Goal: Task Accomplishment & Management: Use online tool/utility

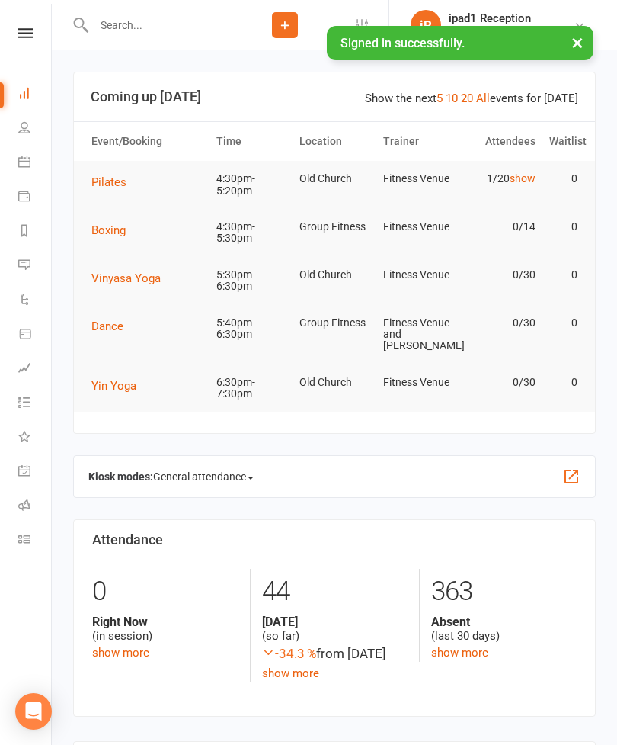
click at [135, 178] on button "Pilates" at bounding box center [114, 182] width 46 height 18
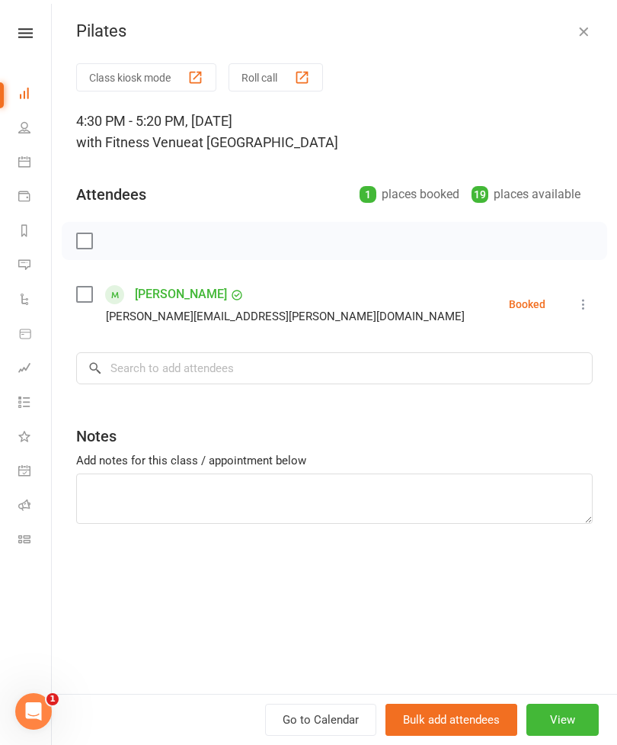
click at [141, 68] on button "Class kiosk mode" at bounding box center [146, 77] width 140 height 28
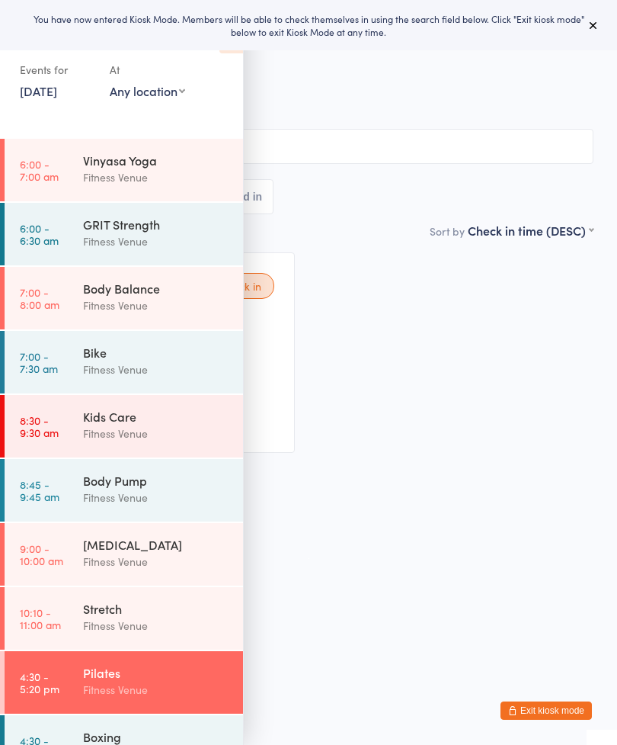
click at [557, 18] on div "You have now entered Kiosk Mode. Members will be able to check themselves in us…" at bounding box center [308, 25] width 569 height 26
click at [585, 45] on div "You have now entered Kiosk Mode. Members will be able to check themselves in us…" at bounding box center [308, 25] width 617 height 50
click at [601, 18] on button at bounding box center [594, 25] width 18 height 18
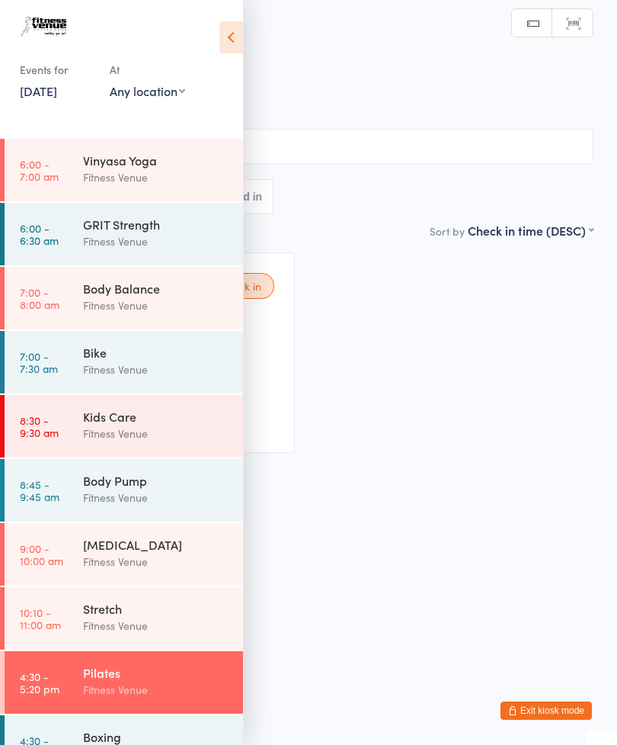
click at [230, 40] on icon at bounding box center [232, 37] width 24 height 32
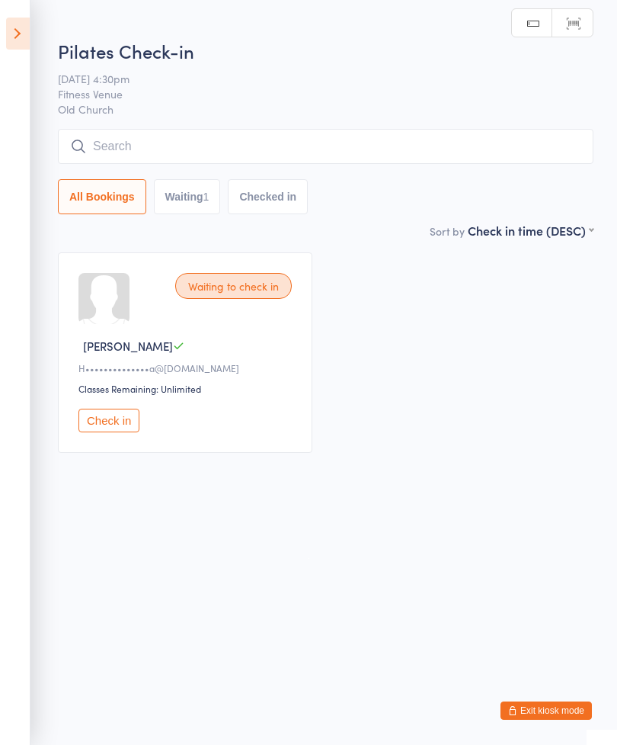
click at [102, 395] on div "Classes Remaining: Unlimited" at bounding box center [188, 388] width 218 height 13
click at [124, 431] on button "Check in" at bounding box center [109, 421] width 61 height 24
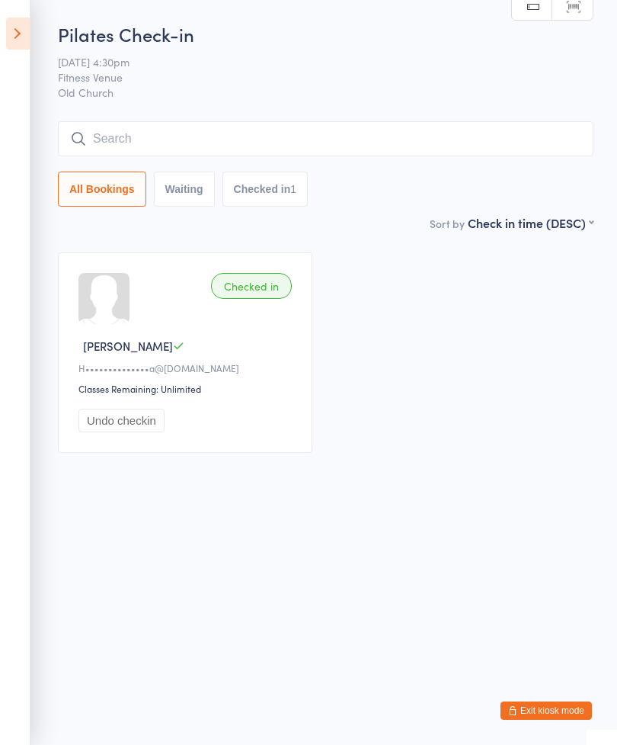
click at [324, 123] on input "search" at bounding box center [326, 138] width 536 height 35
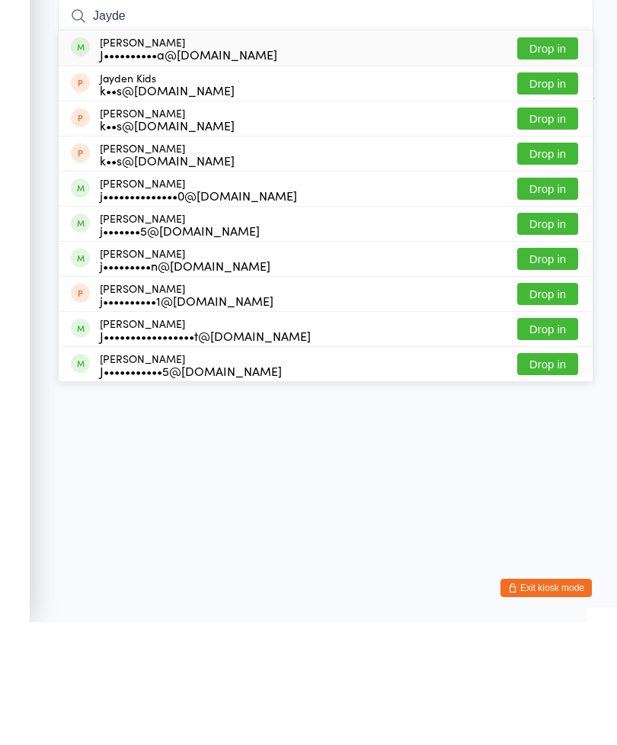
type input "Jayde"
click at [549, 160] on button "Drop in" at bounding box center [548, 171] width 61 height 22
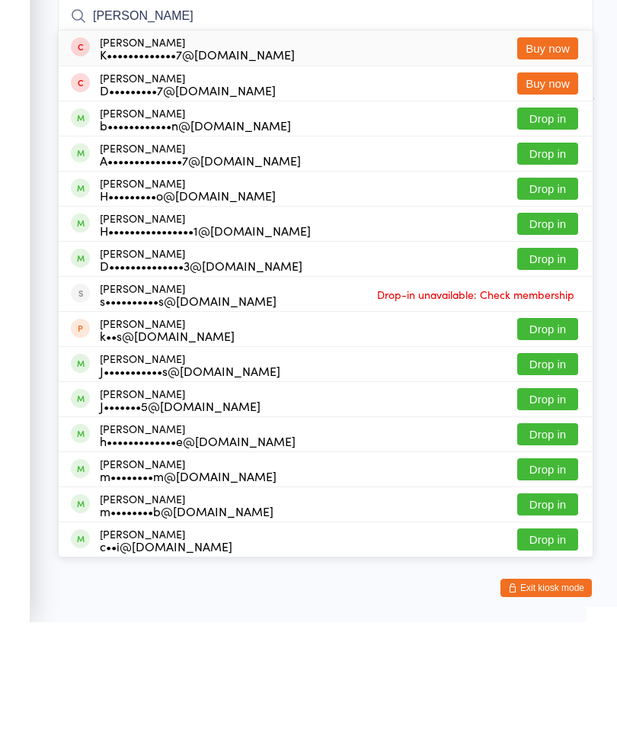
type input "Harrison"
click at [551, 300] on button "Drop in" at bounding box center [548, 311] width 61 height 22
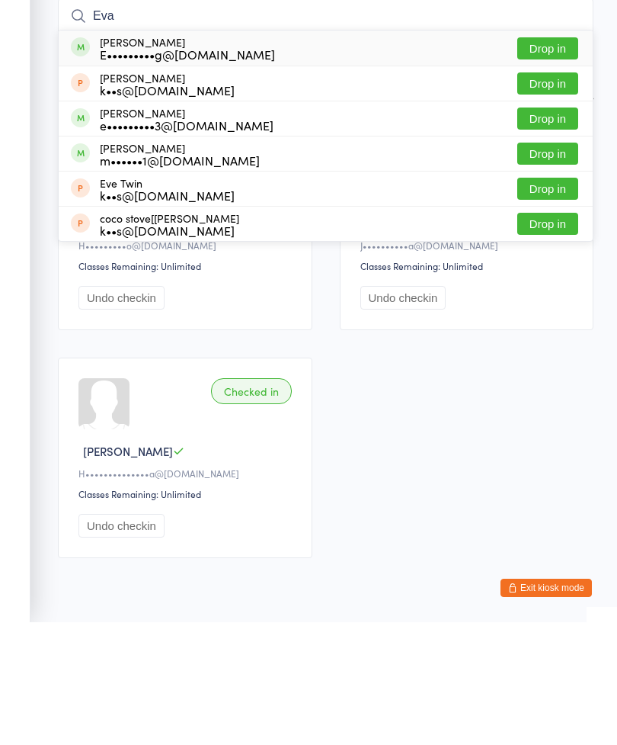
type input "Eva"
click at [545, 230] on button "Drop in" at bounding box center [548, 241] width 61 height 22
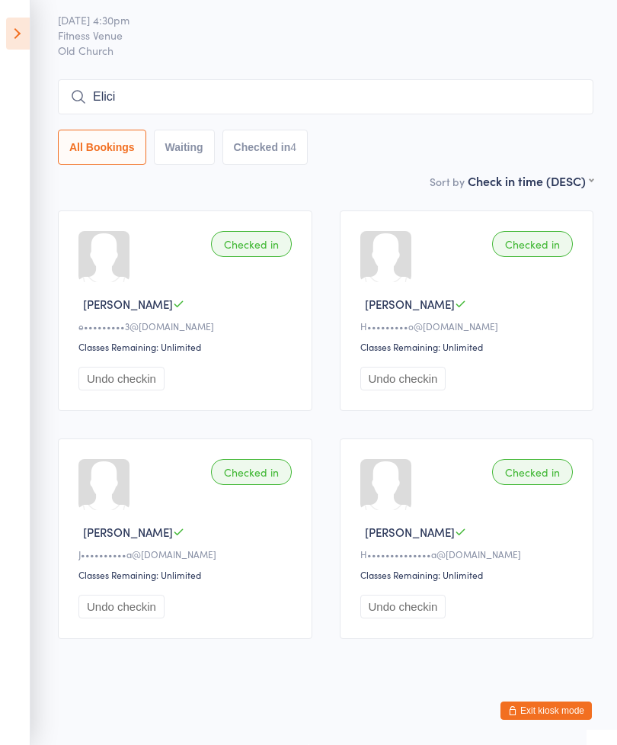
type input "Elicia"
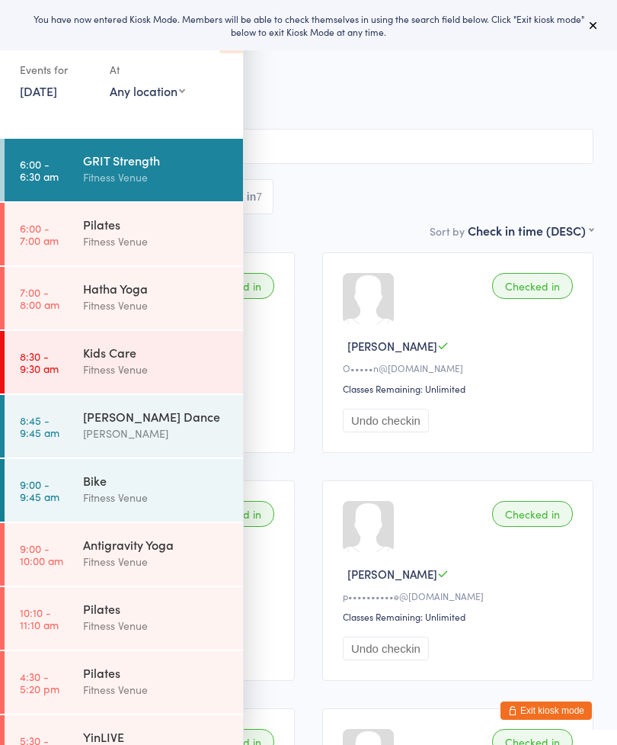
click at [598, 20] on icon at bounding box center [594, 25] width 12 height 12
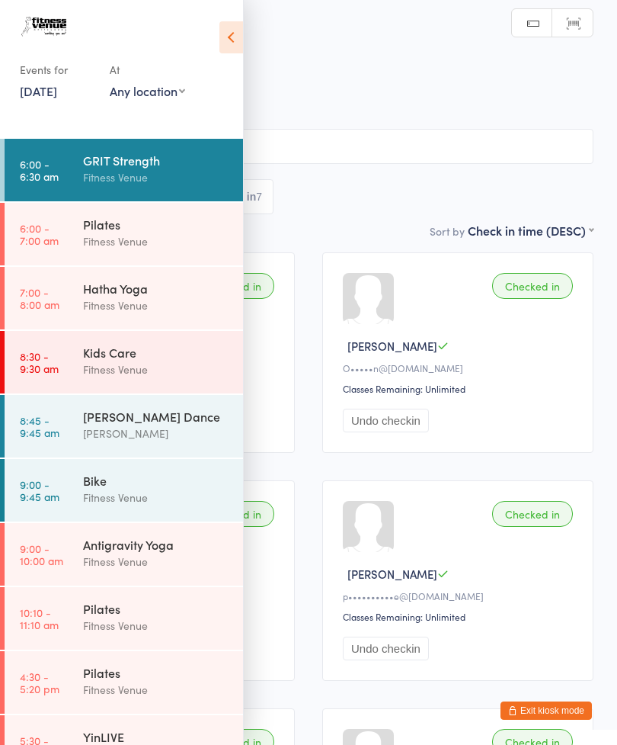
click at [226, 36] on icon at bounding box center [232, 37] width 24 height 32
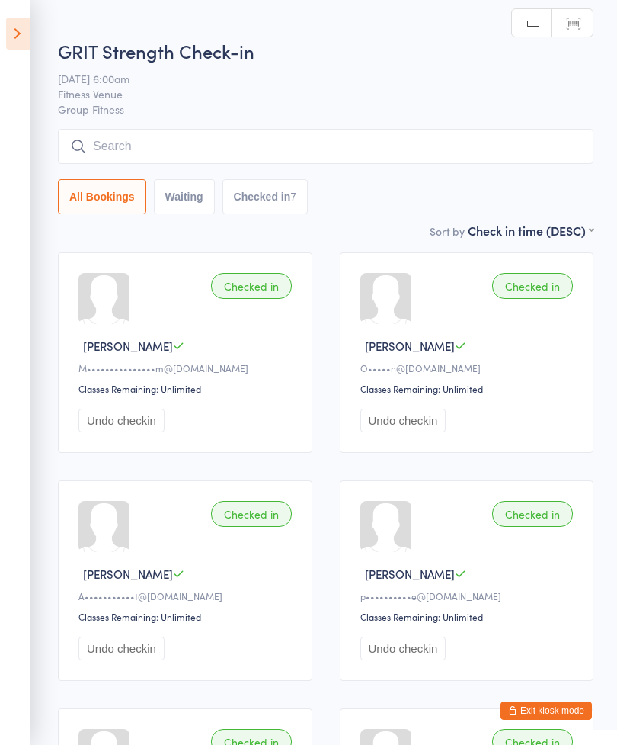
click at [305, 143] on input "search" at bounding box center [326, 146] width 536 height 35
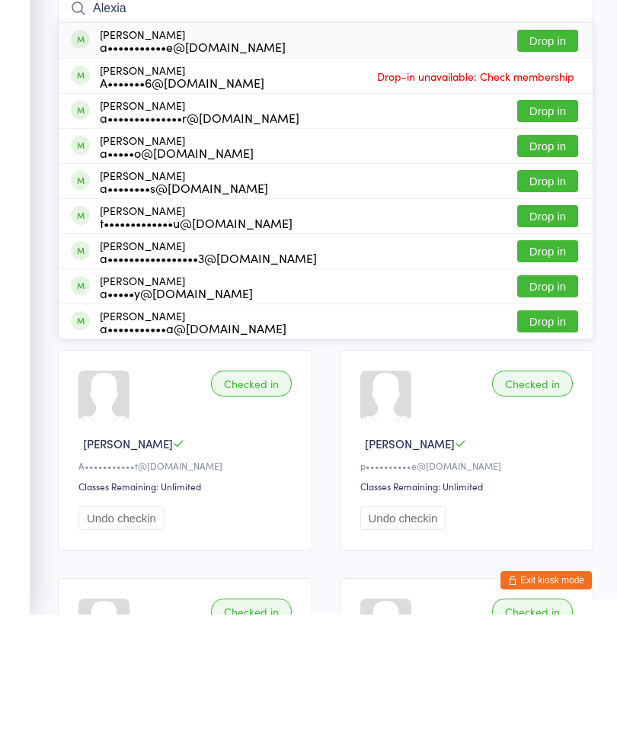
type input "Alexia"
click at [550, 160] on button "Drop in" at bounding box center [548, 171] width 61 height 22
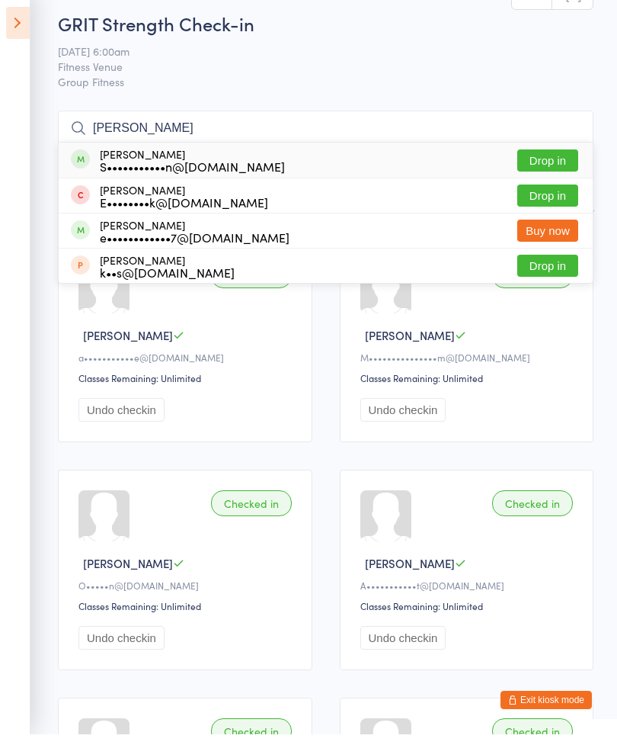
type input "Elicia"
click at [553, 160] on button "Drop in" at bounding box center [548, 171] width 61 height 22
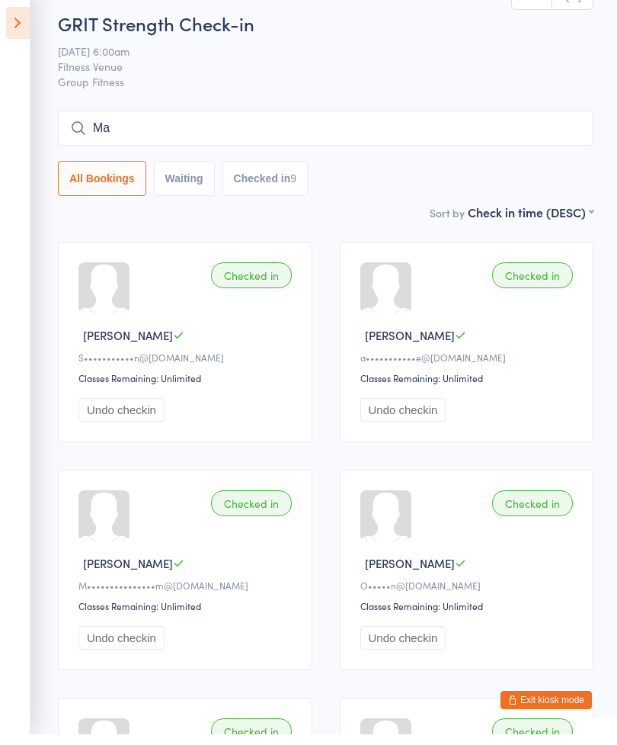
type input "M"
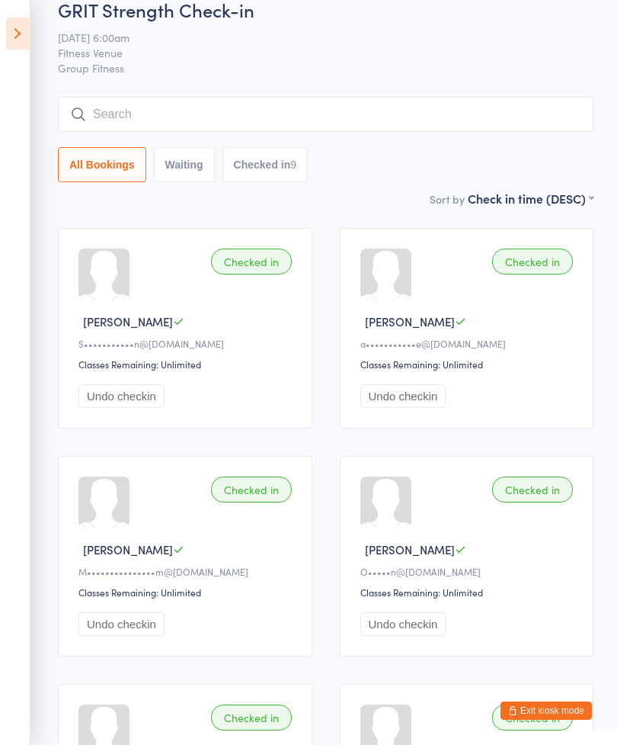
scroll to position [24, 0]
click at [132, 409] on button "Undo checkin" at bounding box center [122, 397] width 86 height 24
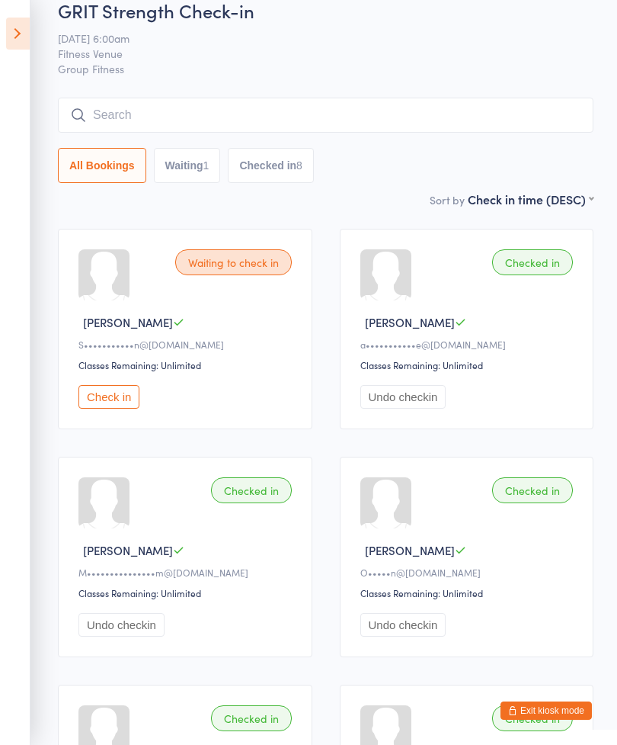
click at [409, 409] on button "Undo checkin" at bounding box center [404, 397] width 86 height 24
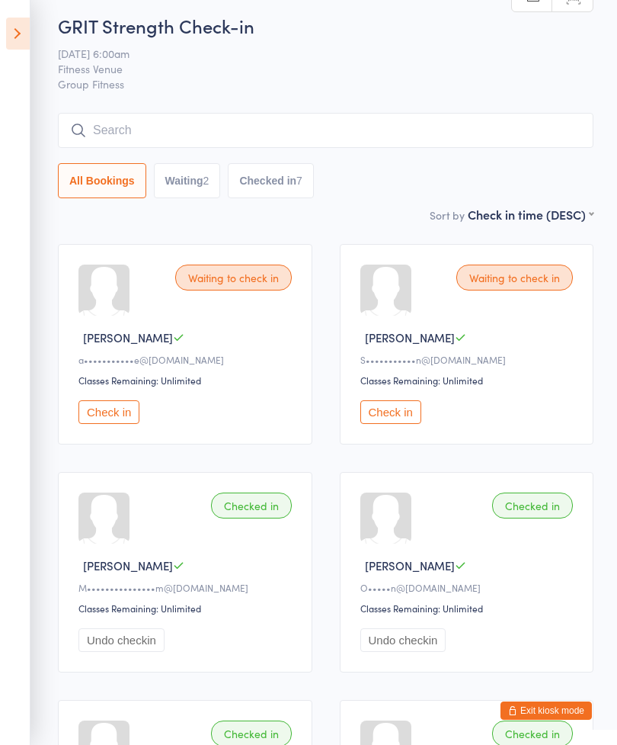
scroll to position [0, 0]
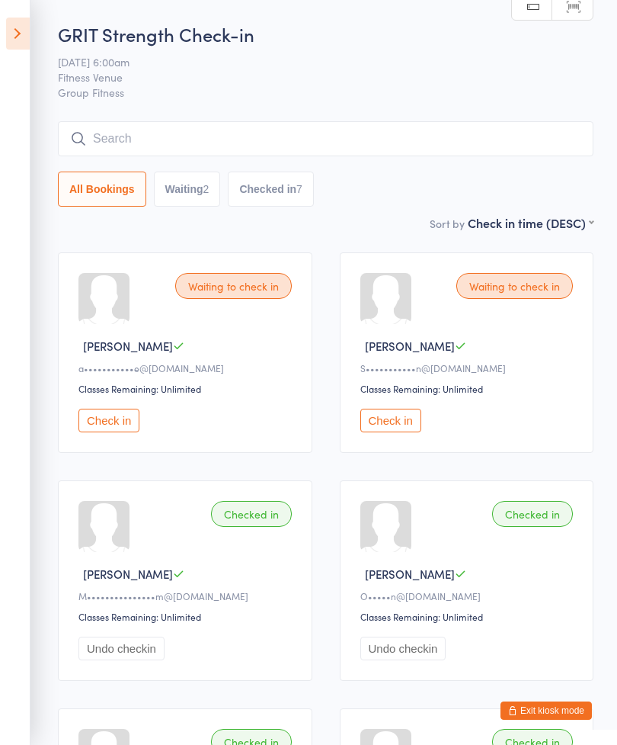
click at [543, 709] on button "Exit kiosk mode" at bounding box center [546, 710] width 91 height 18
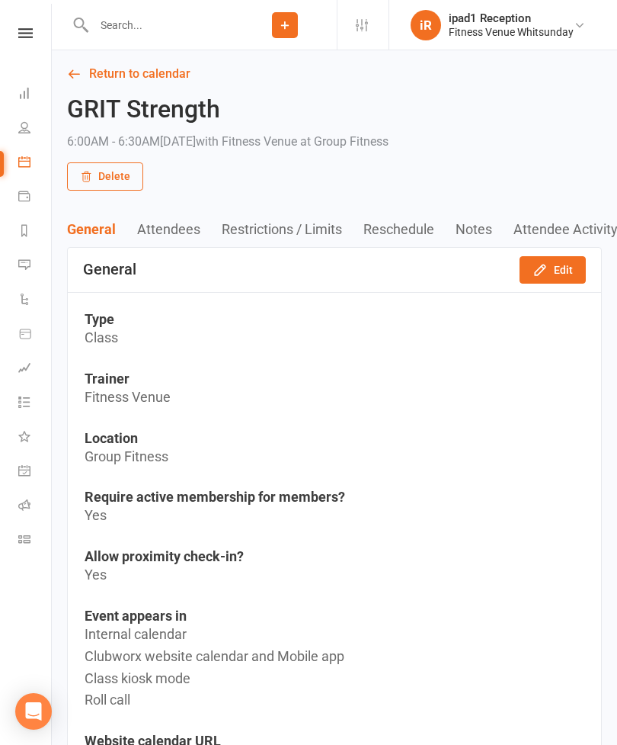
click at [25, 201] on icon at bounding box center [24, 196] width 12 height 12
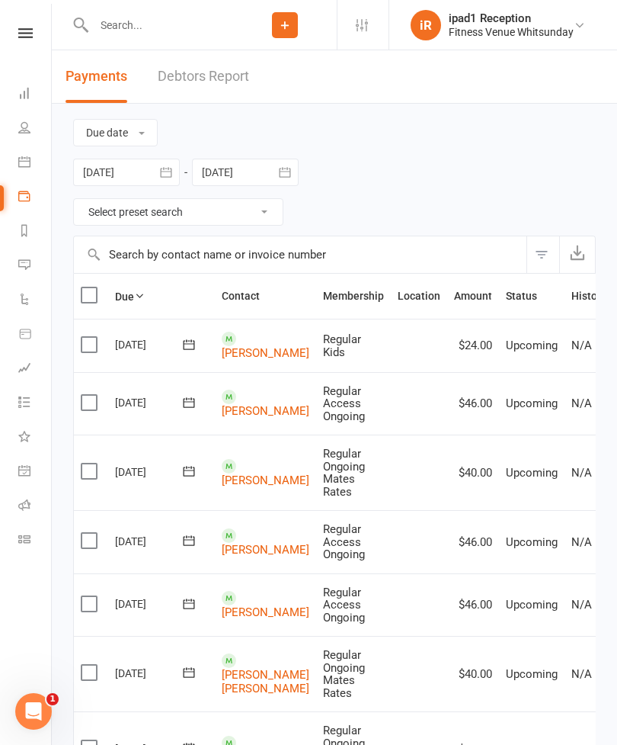
click at [29, 166] on icon at bounding box center [24, 162] width 12 height 12
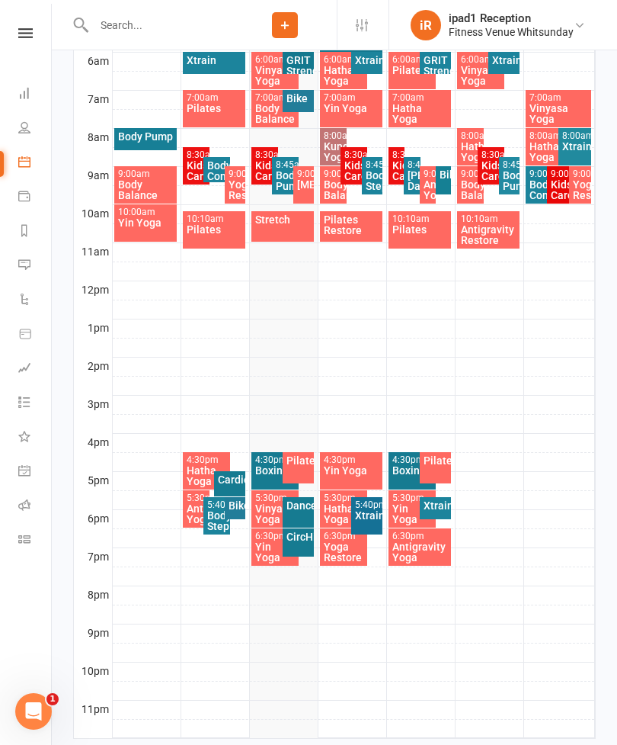
scroll to position [501, 0]
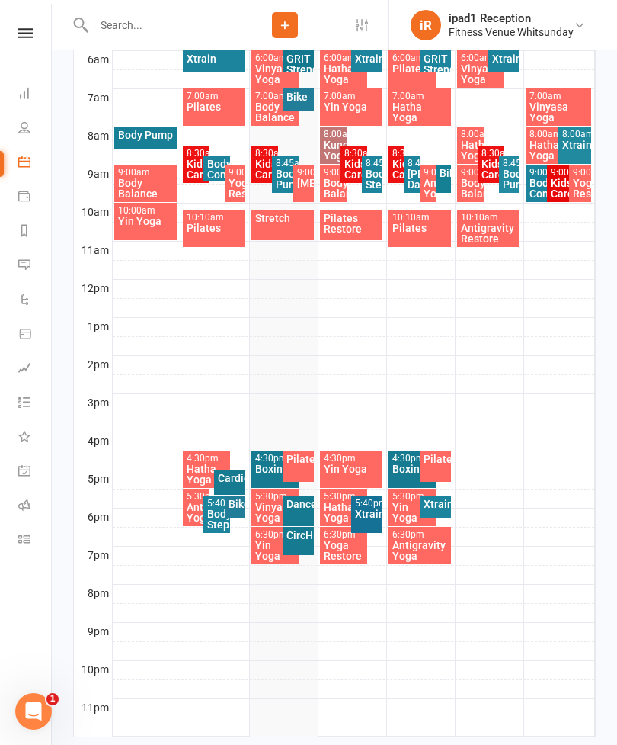
click at [302, 464] on div "Pilates" at bounding box center [298, 459] width 25 height 11
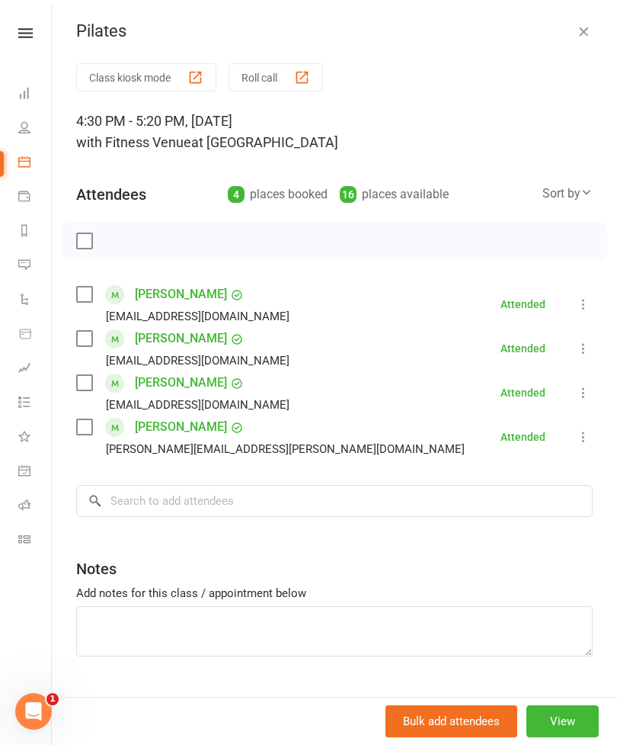
click at [127, 88] on button "Class kiosk mode" at bounding box center [146, 77] width 140 height 28
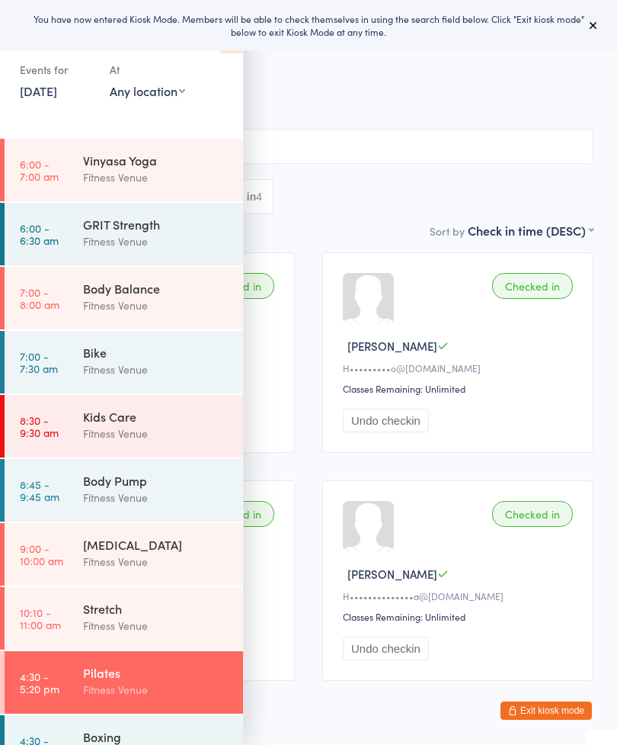
click at [598, 17] on button at bounding box center [594, 25] width 18 height 18
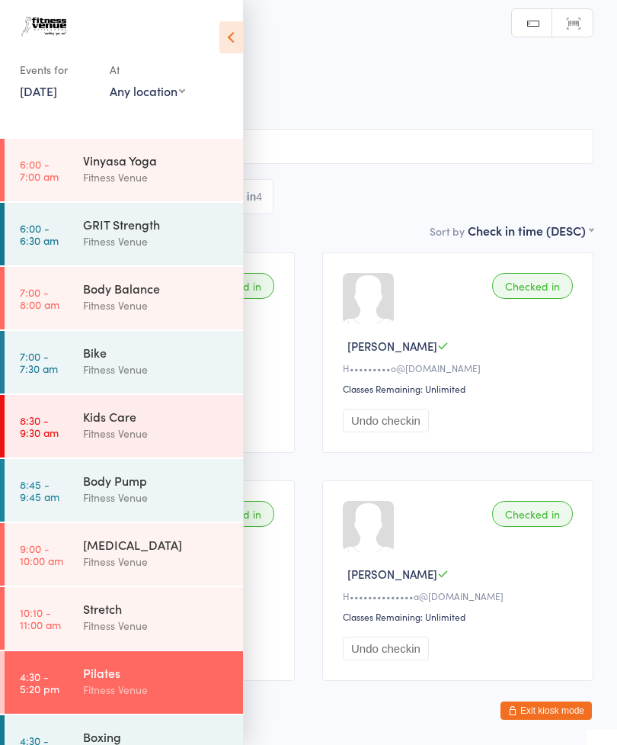
click at [230, 36] on icon at bounding box center [232, 37] width 24 height 32
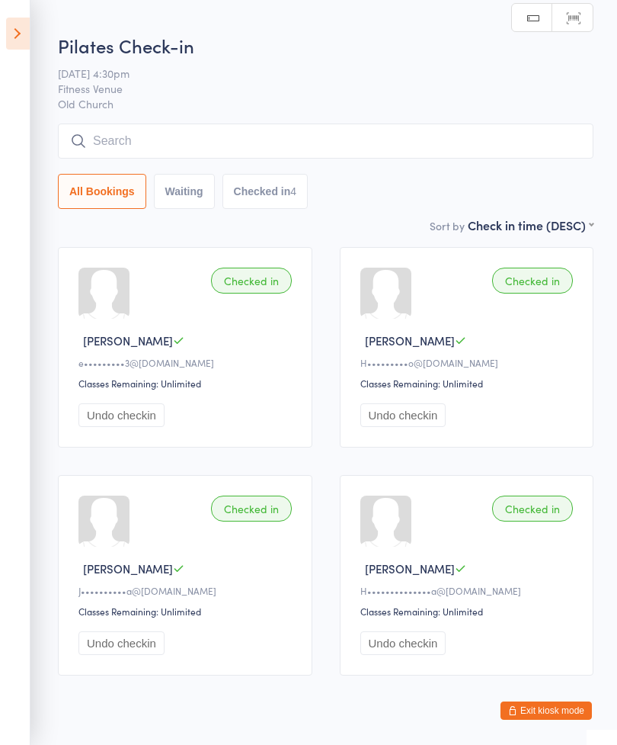
scroll to position [7, 0]
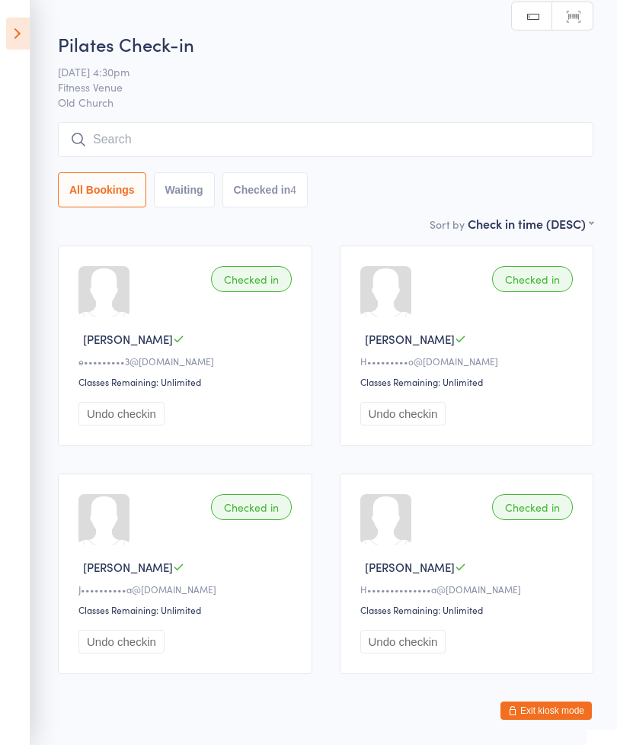
click at [318, 145] on input "search" at bounding box center [326, 139] width 536 height 35
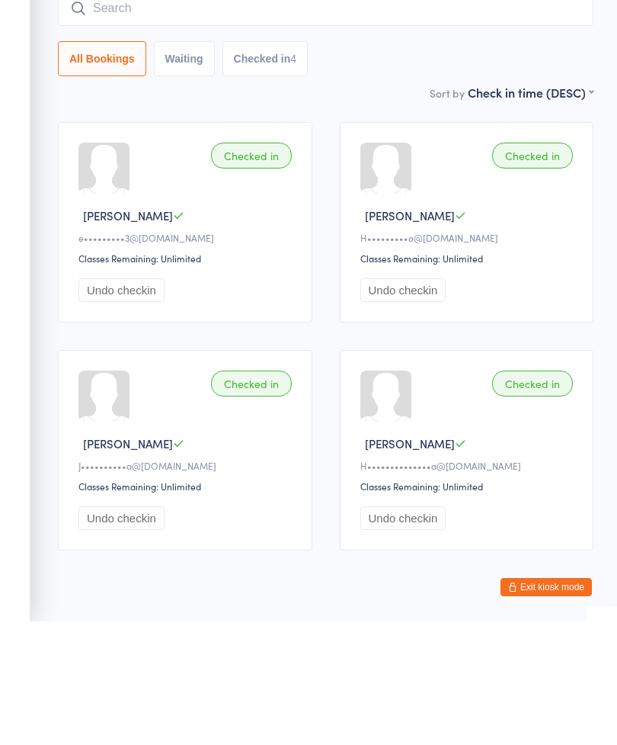
type input "E"
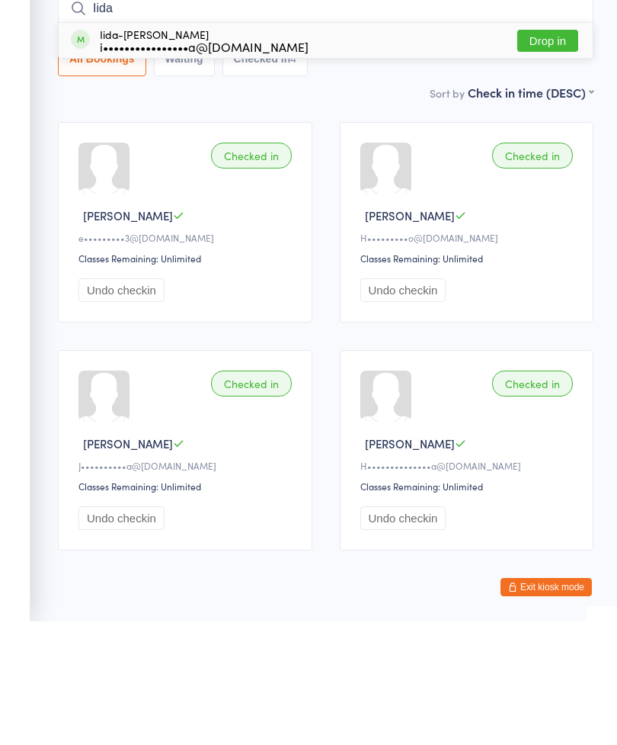
type input "Iida"
click at [555, 153] on button "Drop in" at bounding box center [548, 164] width 61 height 22
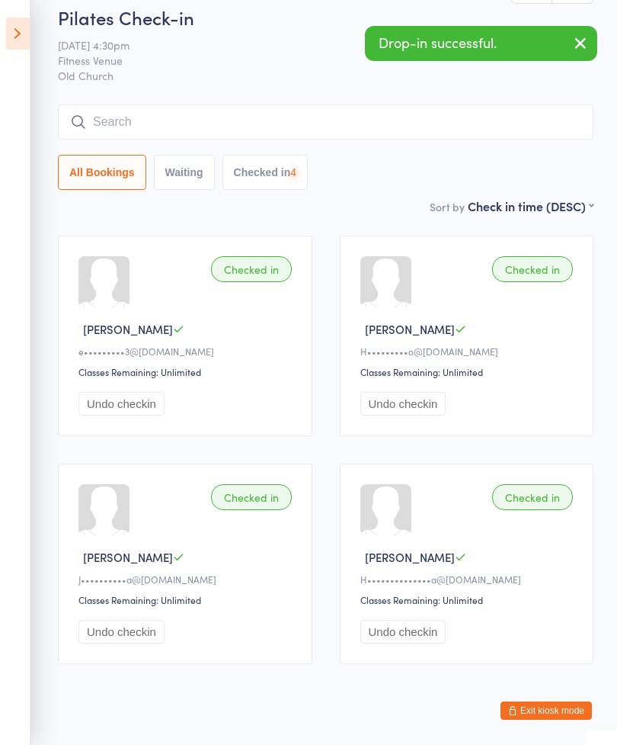
click at [402, 114] on input "search" at bounding box center [326, 121] width 536 height 35
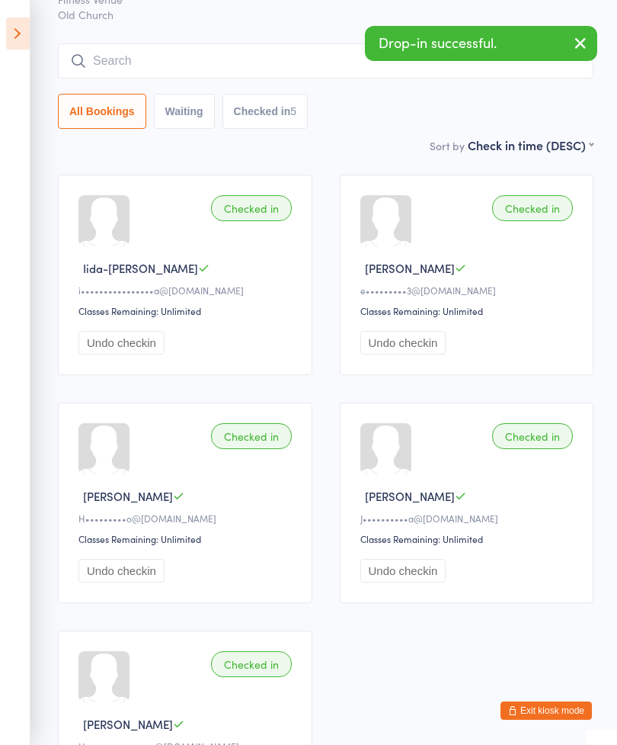
scroll to position [78, 0]
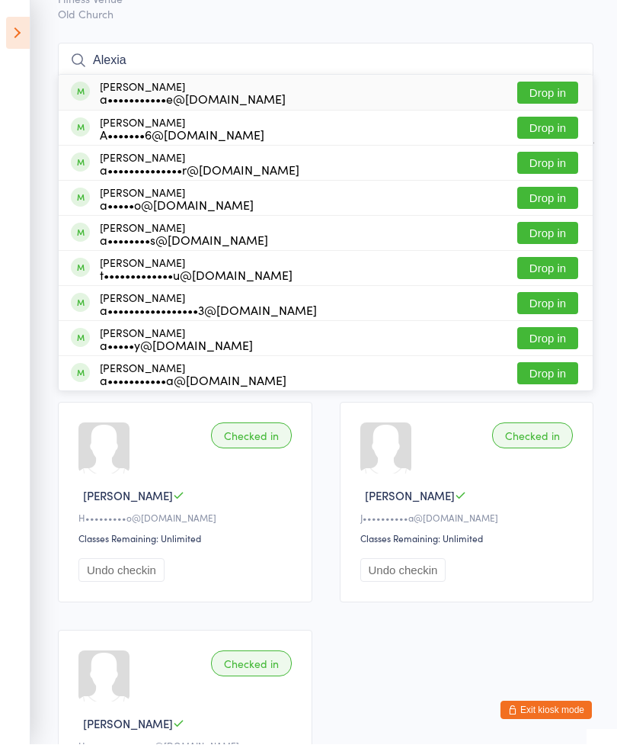
type input "Alexia"
click at [547, 93] on button "Drop in" at bounding box center [548, 93] width 61 height 22
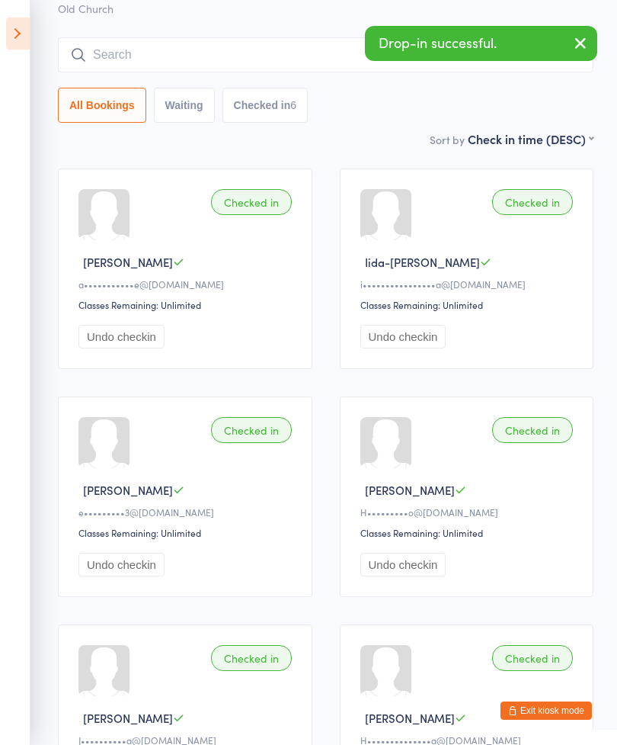
scroll to position [82, 0]
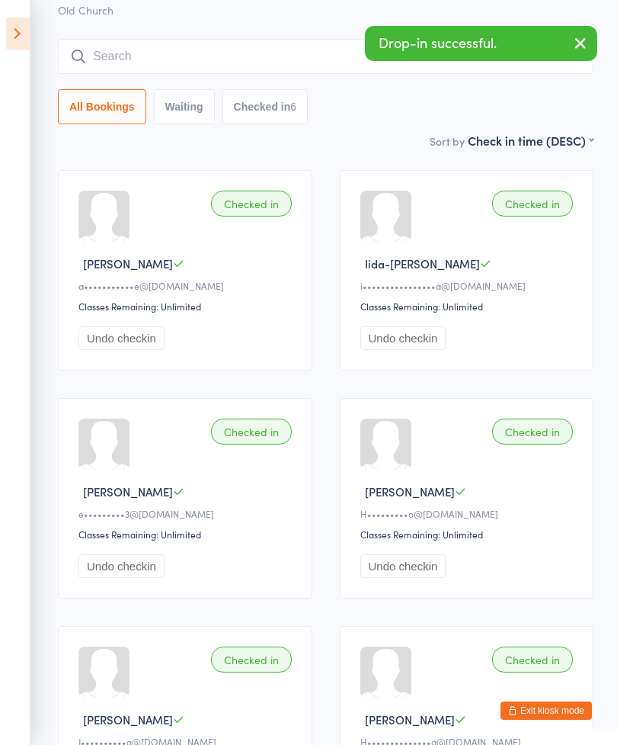
click at [246, 46] on input "search" at bounding box center [326, 56] width 536 height 35
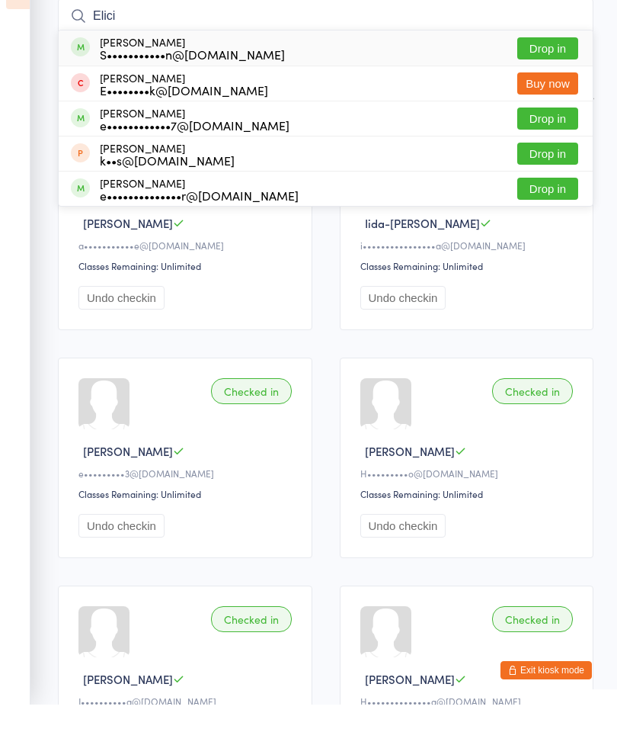
type input "Elici"
click at [541, 78] on button "Drop in" at bounding box center [548, 89] width 61 height 22
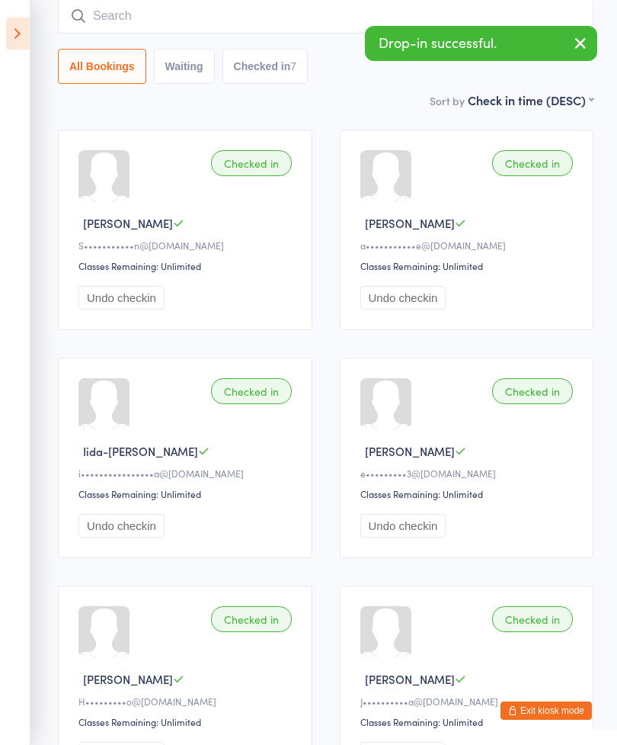
click at [247, 11] on input "search" at bounding box center [326, 15] width 536 height 35
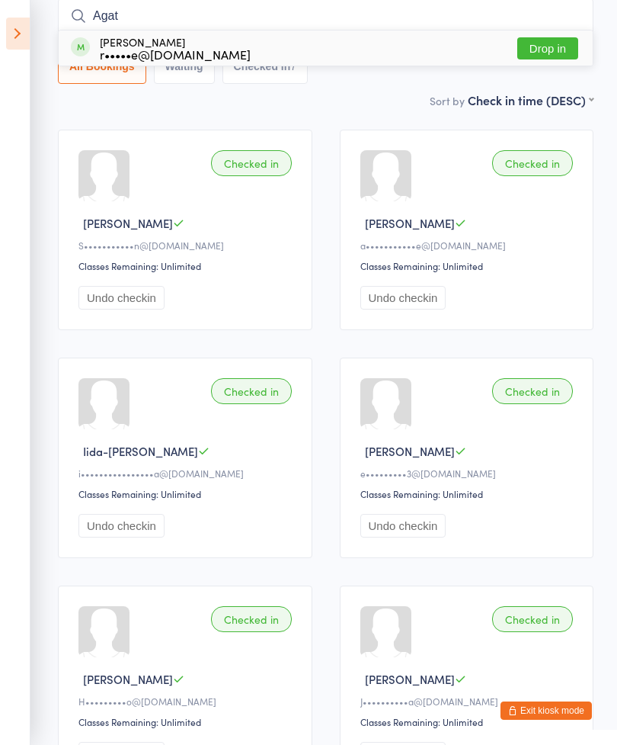
type input "Agat"
click at [592, 34] on div "Agathe Rizk r•••••e@live.fr Drop in" at bounding box center [326, 47] width 534 height 35
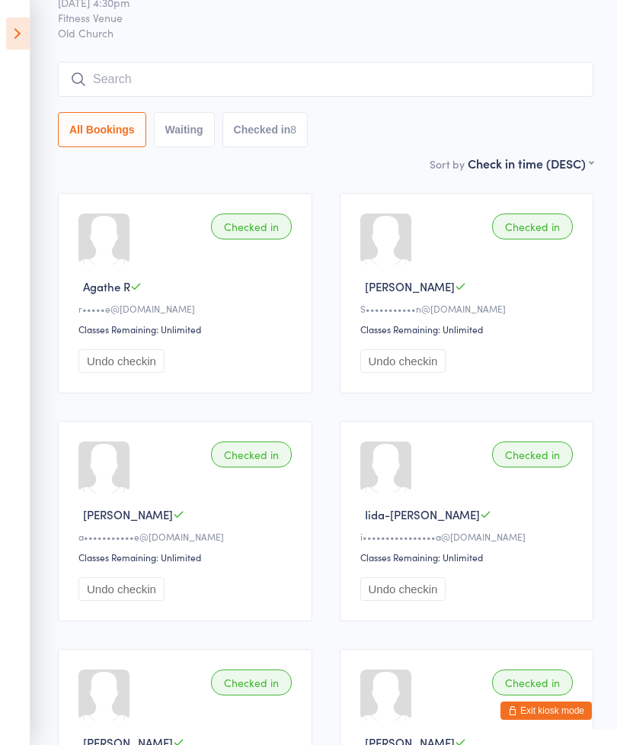
scroll to position [0, 0]
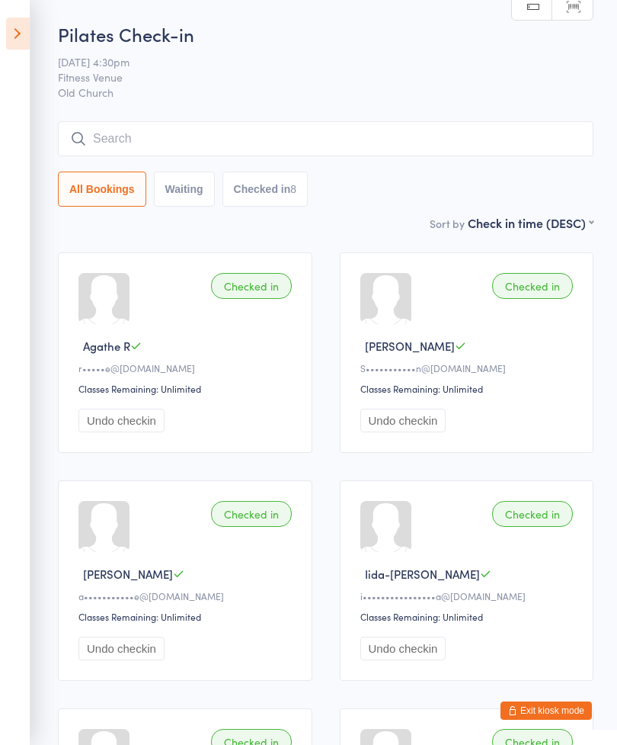
click at [423, 129] on input "search" at bounding box center [326, 138] width 536 height 35
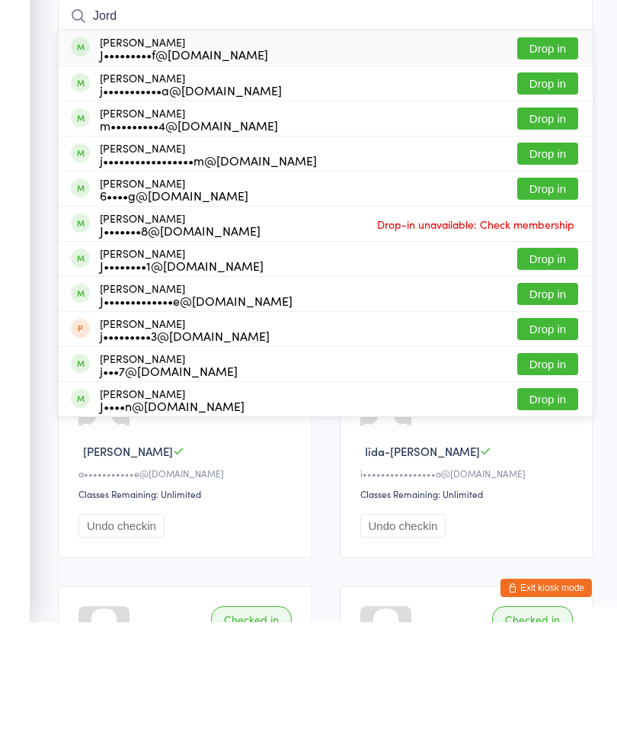
type input "Jord"
click at [545, 195] on button "Drop in" at bounding box center [548, 206] width 61 height 22
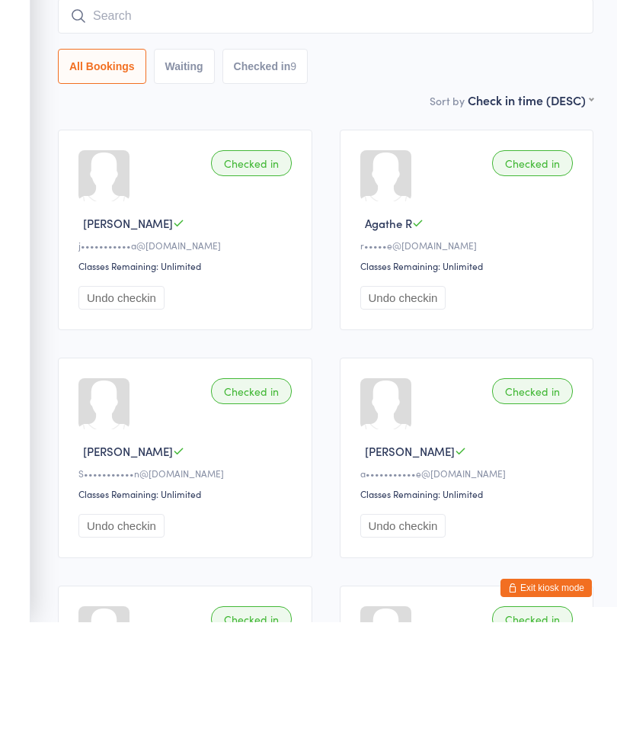
scroll to position [123, 0]
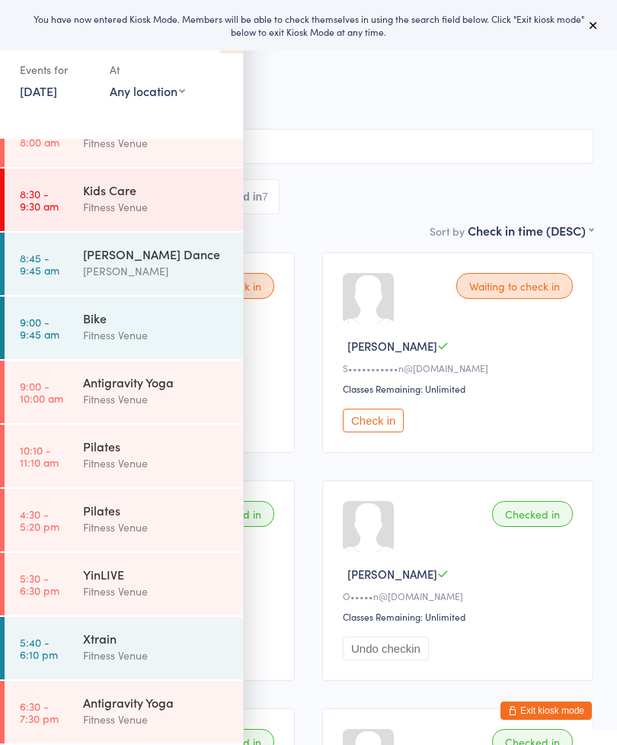
scroll to position [162, 0]
click at [165, 465] on div "Fitness Venue" at bounding box center [156, 463] width 147 height 18
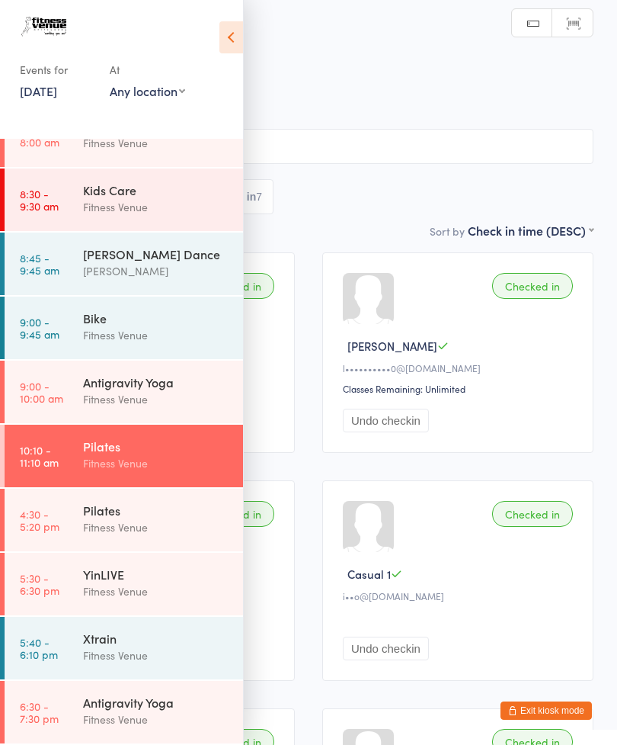
click at [241, 34] on icon at bounding box center [232, 37] width 24 height 32
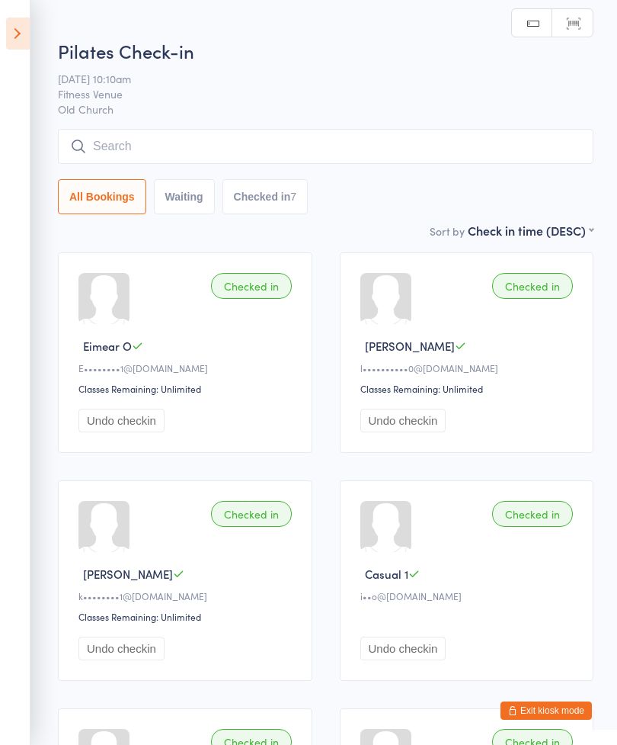
click at [337, 145] on input "search" at bounding box center [326, 146] width 536 height 35
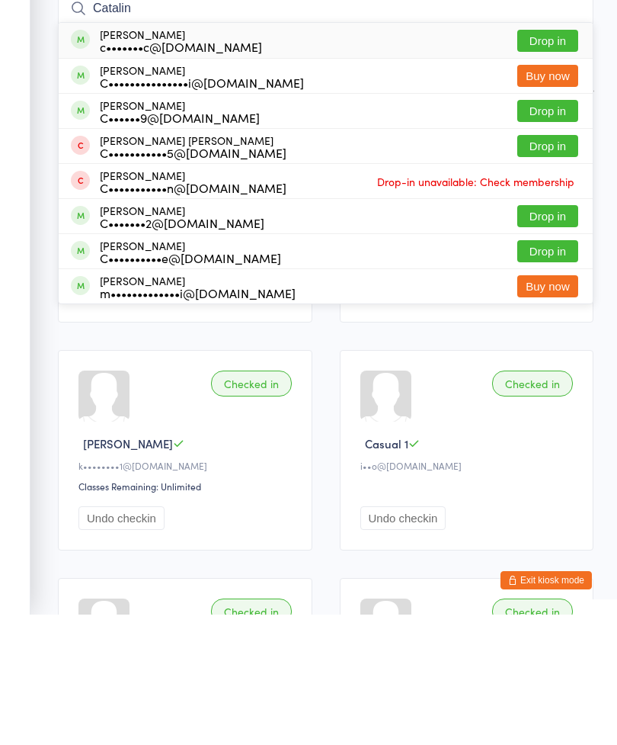
type input "Catalin"
click at [547, 160] on button "Drop in" at bounding box center [548, 171] width 61 height 22
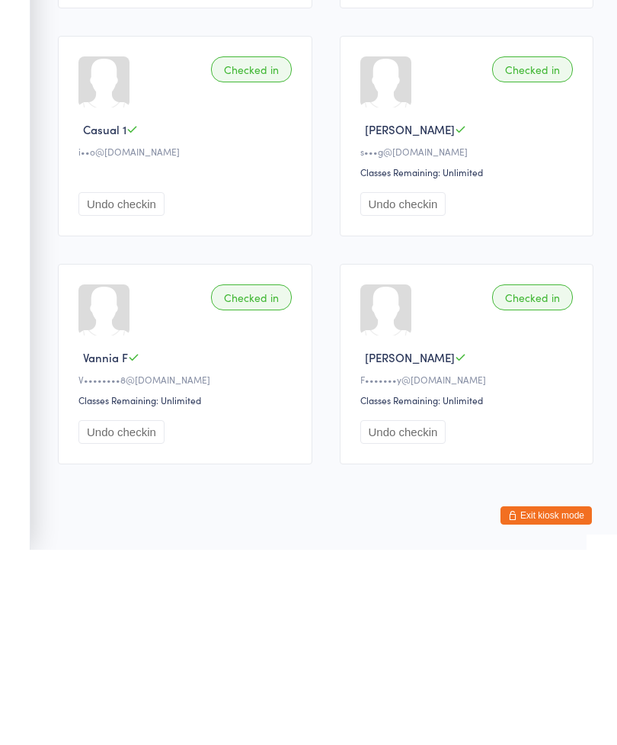
scroll to position [531, 0]
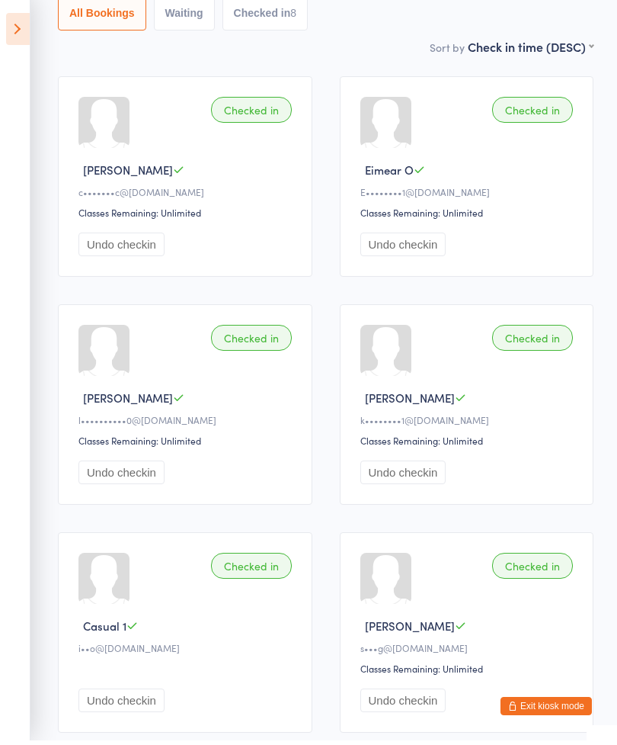
click at [120, 258] on button "Undo checkin" at bounding box center [122, 249] width 86 height 24
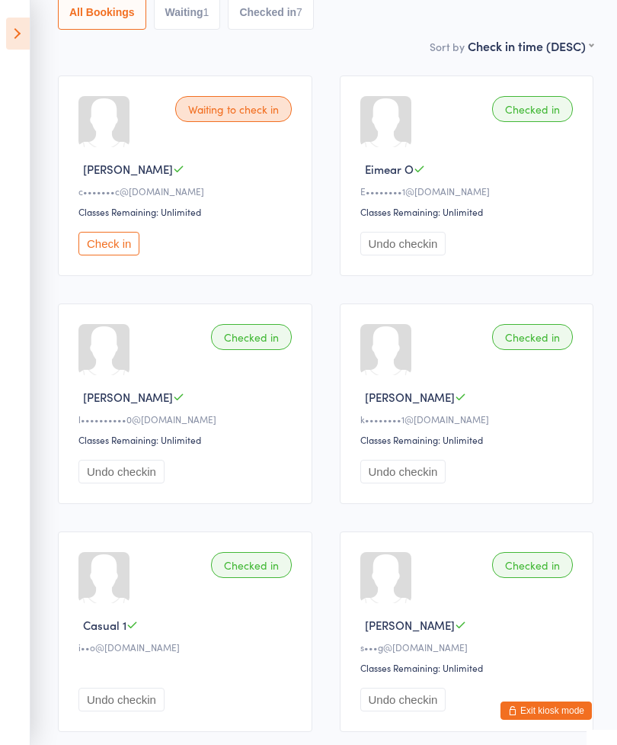
click at [543, 730] on div "Checked in Liz F s•••g@bigpond.com Classes Remaining: Unlimited Undo checkin" at bounding box center [467, 631] width 255 height 200
click at [560, 706] on button "Exit kiosk mode" at bounding box center [546, 710] width 91 height 18
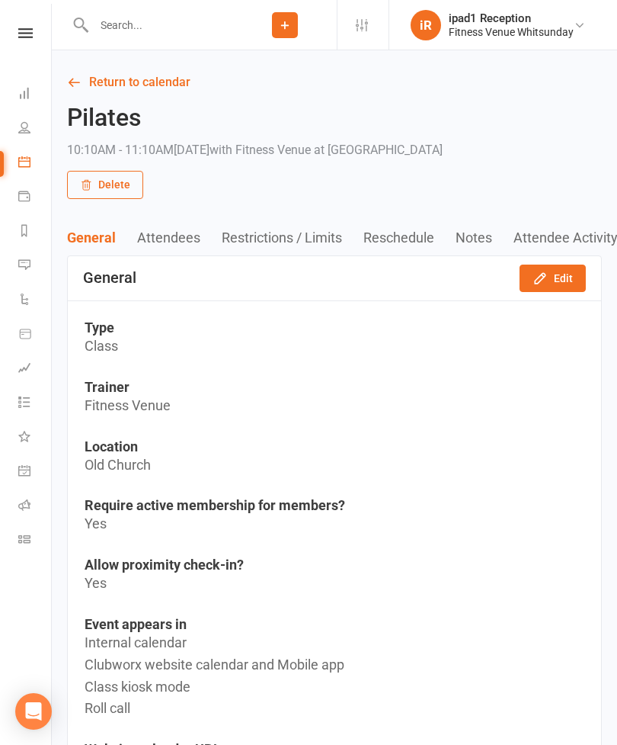
click at [28, 163] on icon at bounding box center [24, 162] width 12 height 12
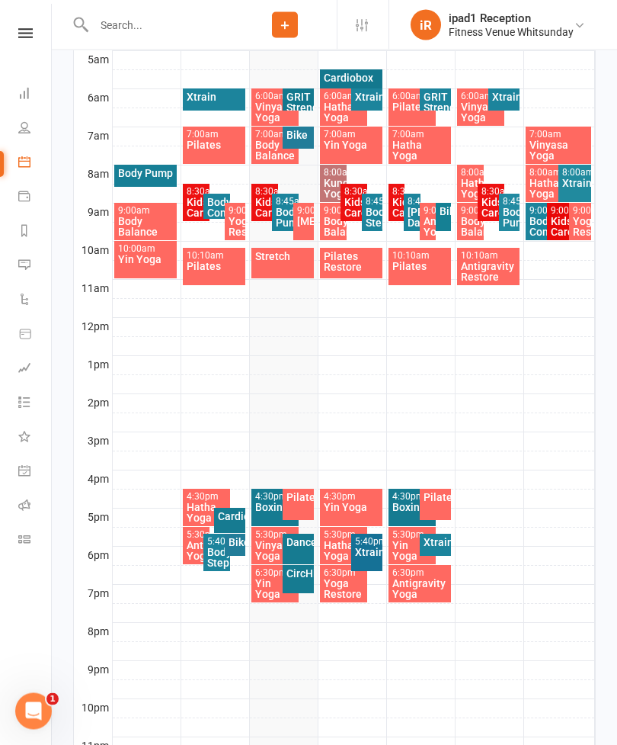
scroll to position [468, 0]
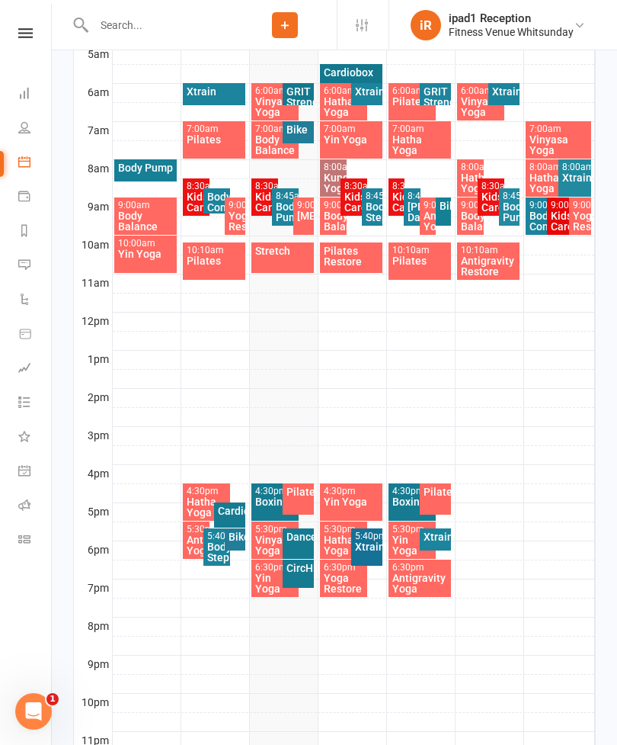
click at [301, 496] on div "Pilates" at bounding box center [298, 491] width 25 height 11
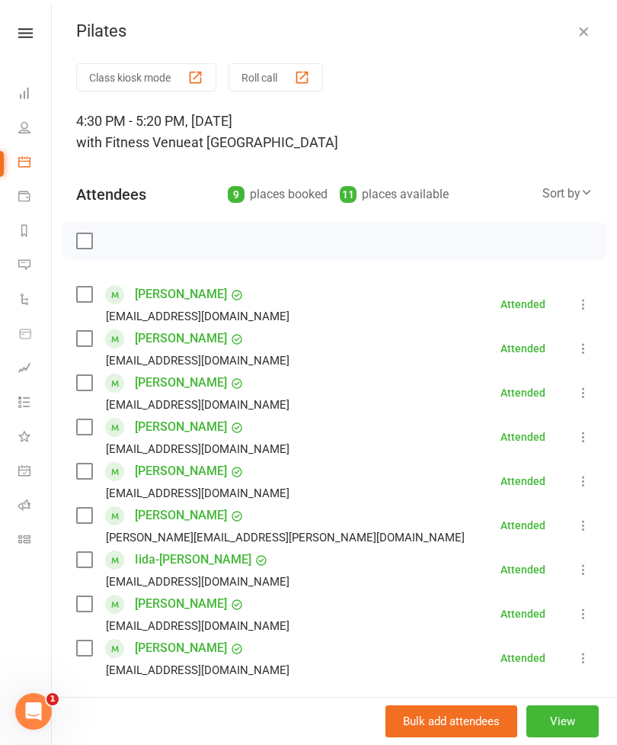
click at [150, 84] on button "Class kiosk mode" at bounding box center [146, 77] width 140 height 28
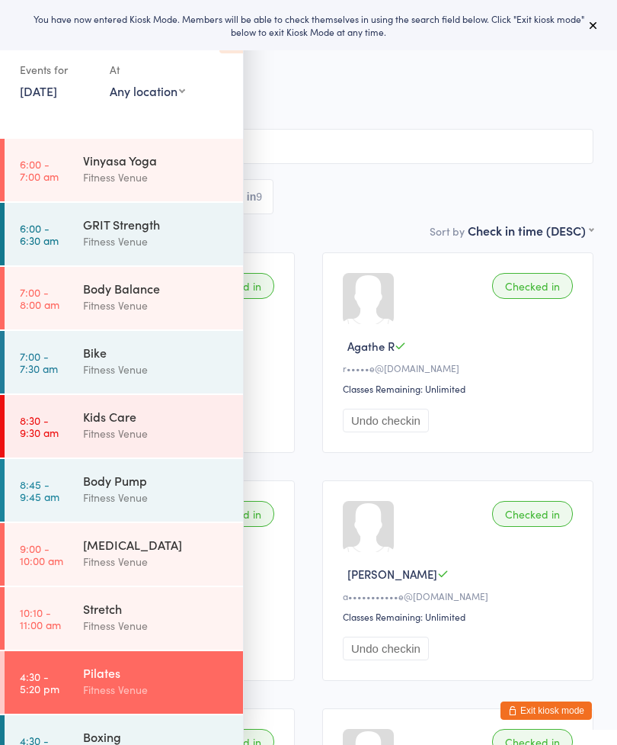
click at [594, 30] on icon at bounding box center [594, 25] width 12 height 12
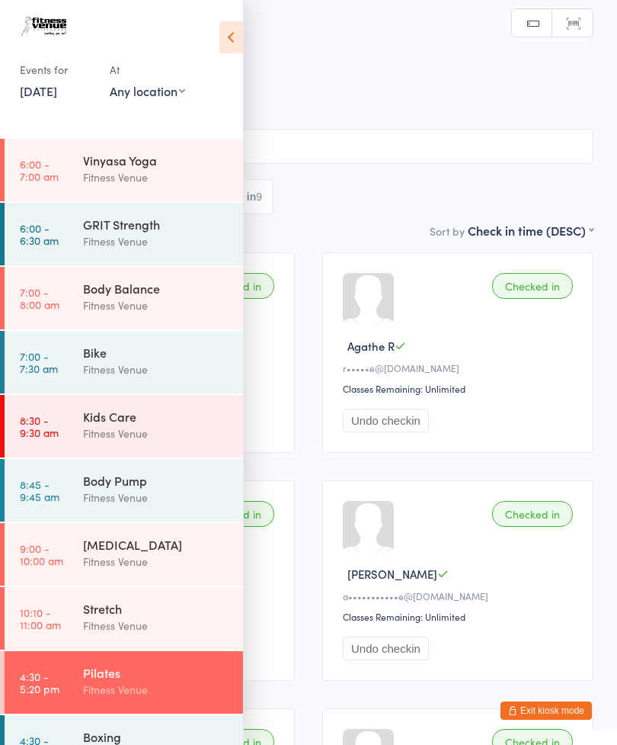
click at [242, 37] on icon at bounding box center [232, 37] width 24 height 32
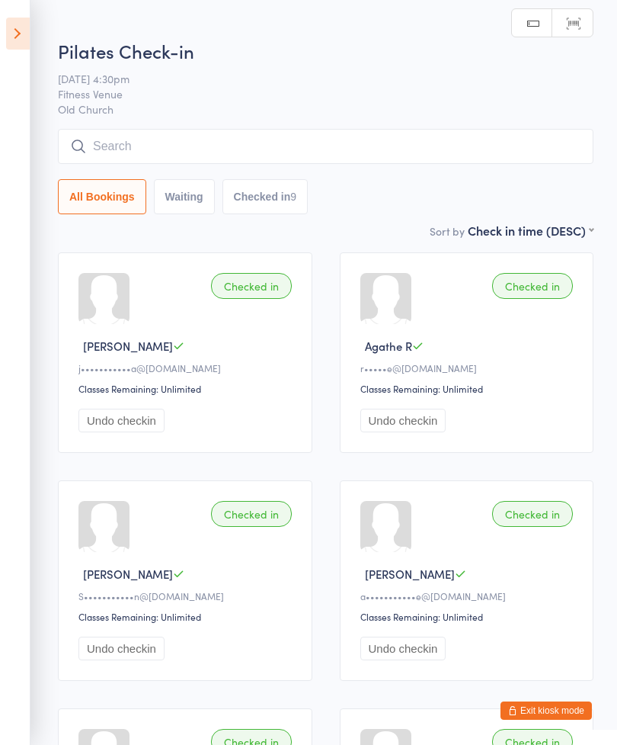
click at [274, 148] on input "search" at bounding box center [326, 146] width 536 height 35
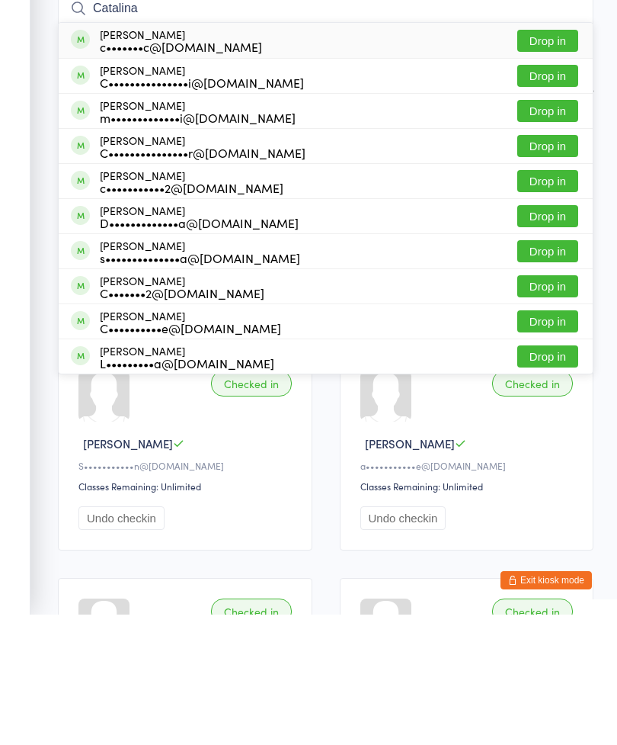
type input "Catalina"
click at [554, 160] on button "Drop in" at bounding box center [548, 171] width 61 height 22
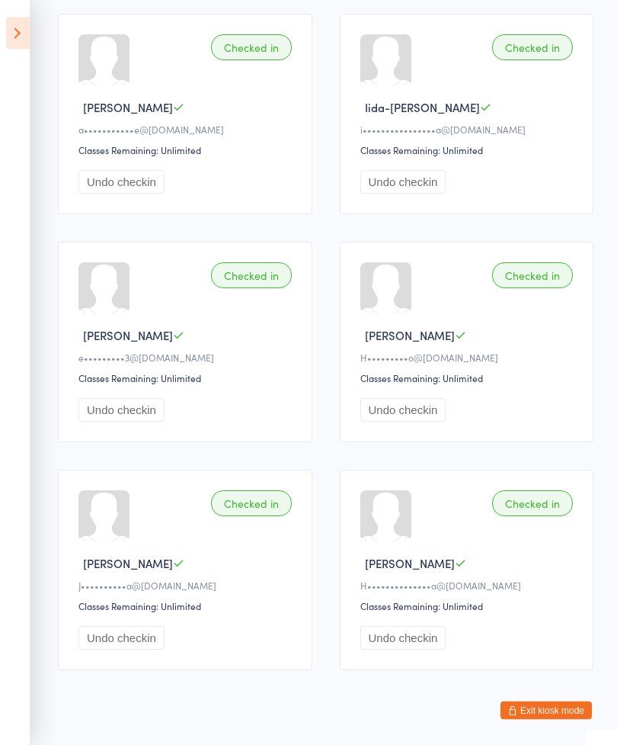
scroll to position [696, 0]
